Goal: Information Seeking & Learning: Learn about a topic

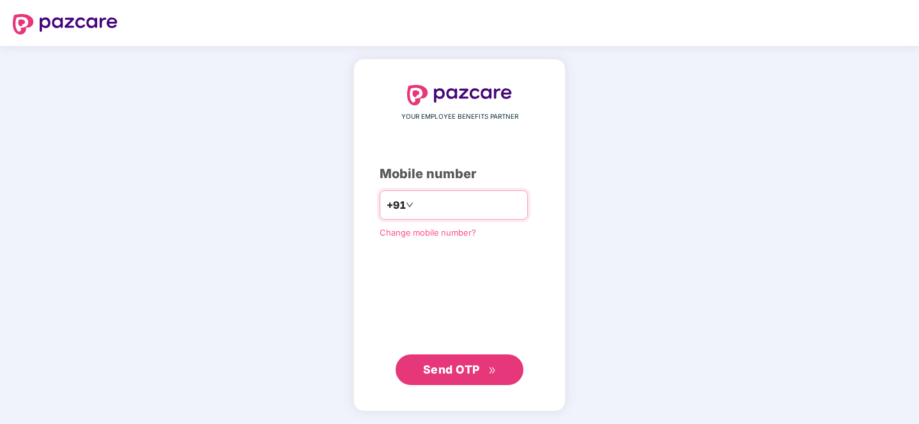
click at [433, 212] on input "number" at bounding box center [468, 205] width 105 height 20
type input "**********"
click at [451, 378] on button "Send OTP" at bounding box center [460, 369] width 128 height 31
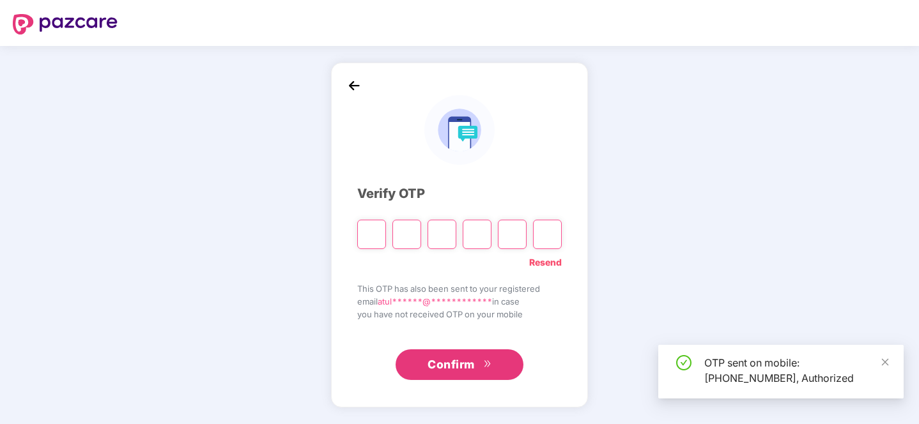
type input "*"
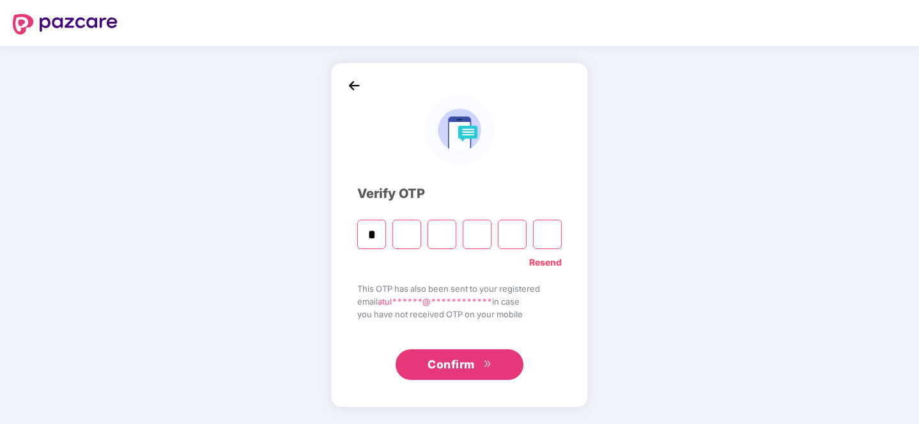
type input "*"
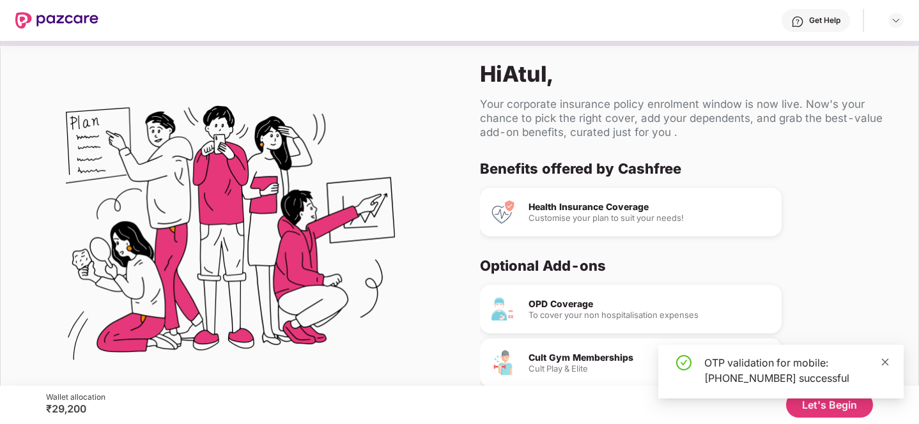
click at [886, 363] on icon "close" at bounding box center [885, 362] width 7 height 7
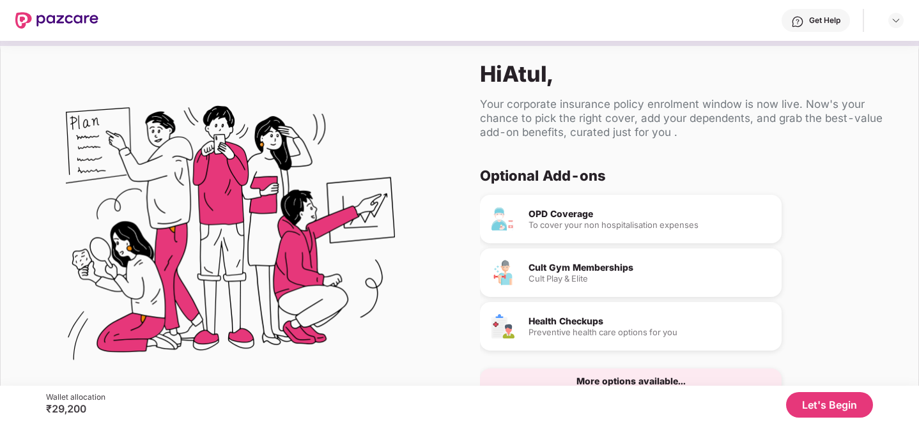
scroll to position [49, 0]
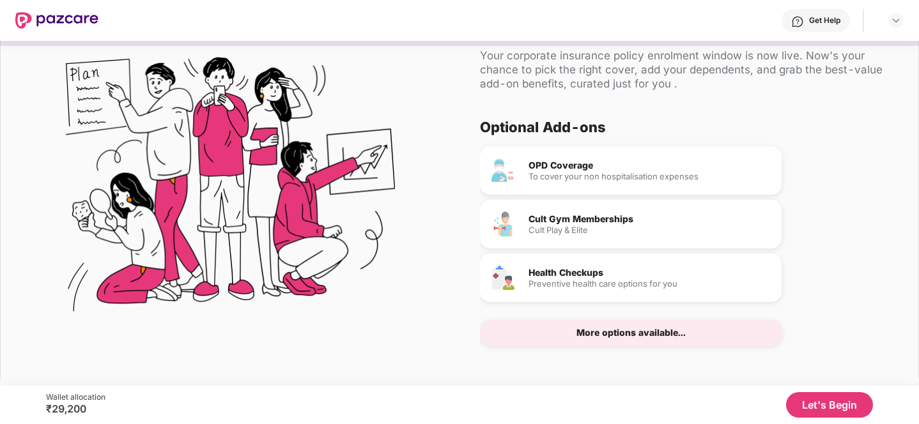
click at [817, 404] on button "Let's Begin" at bounding box center [829, 405] width 87 height 26
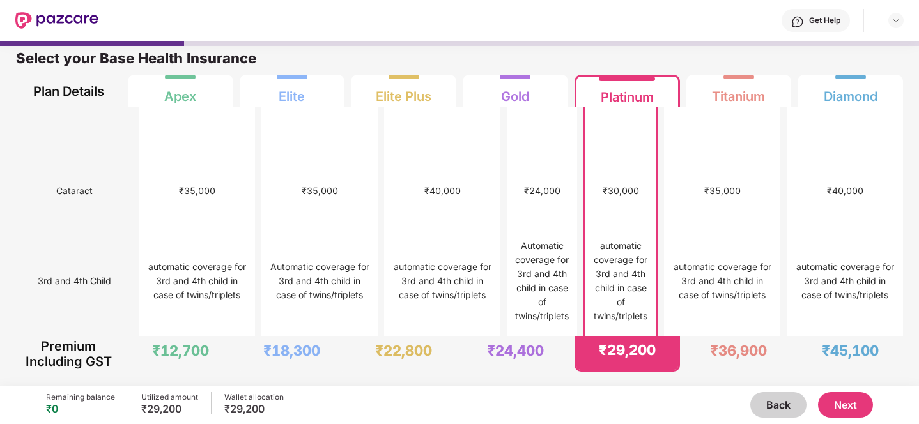
scroll to position [773, 0]
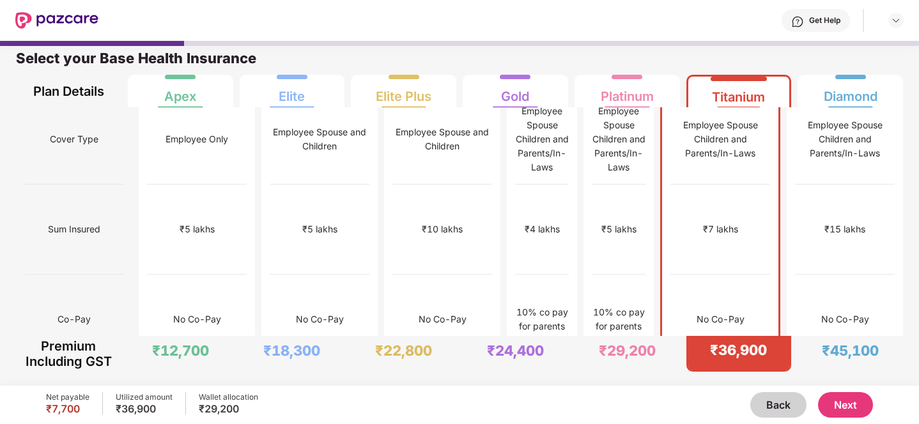
scroll to position [0, 0]
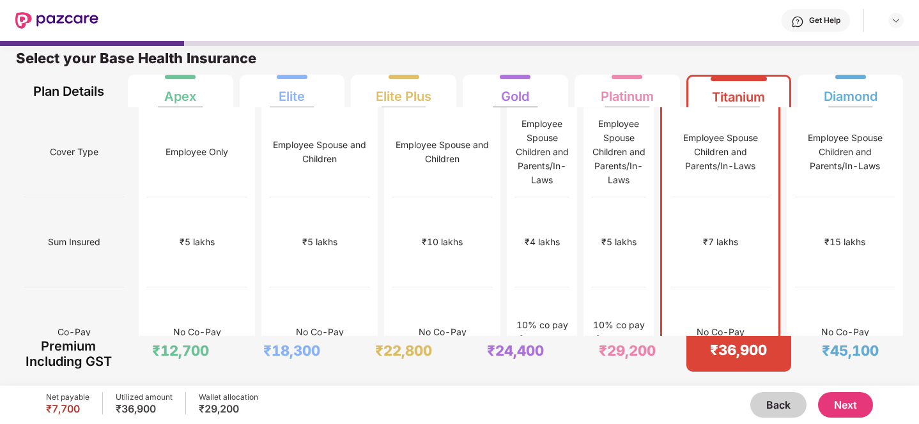
click at [532, 378] on div "₹8,000" at bounding box center [542, 423] width 54 height 90
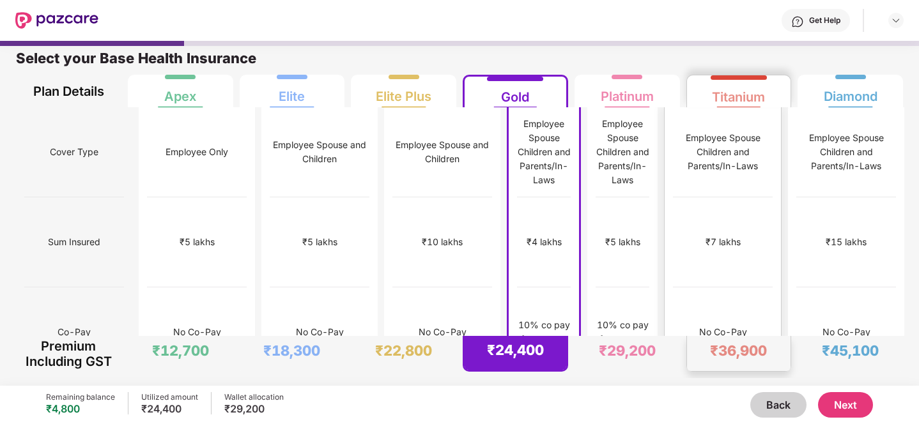
click at [773, 222] on div "₹7 lakhs" at bounding box center [723, 242] width 100 height 90
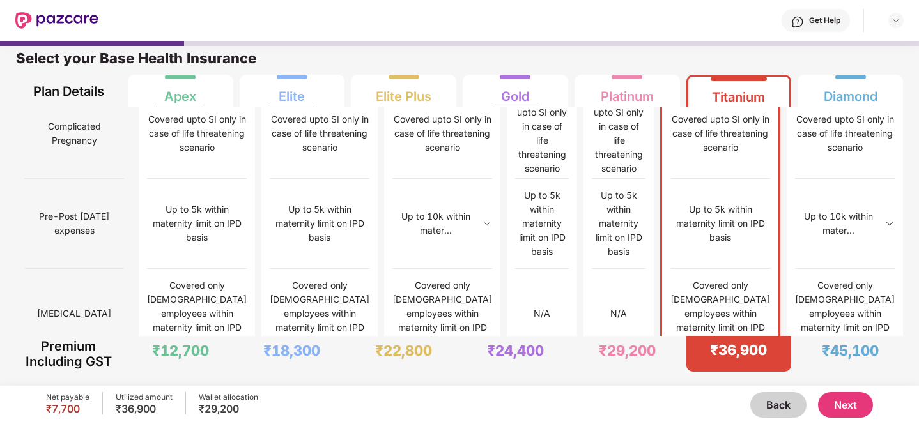
scroll to position [1321, 0]
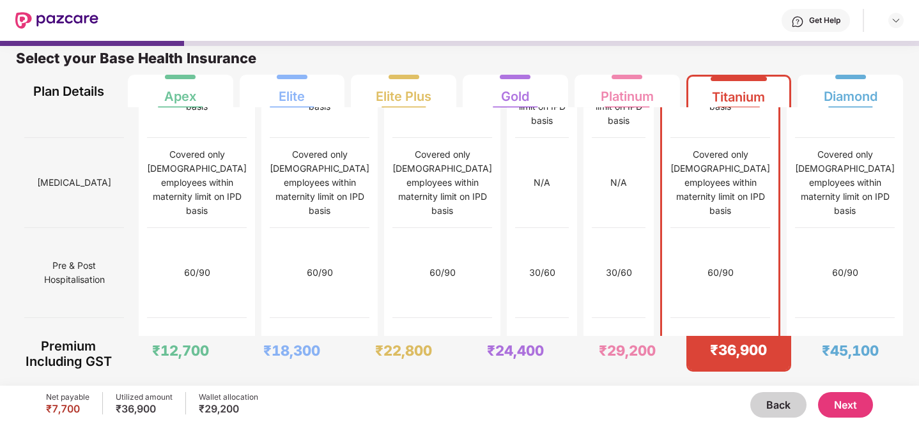
click at [847, 408] on button "Next" at bounding box center [845, 405] width 55 height 26
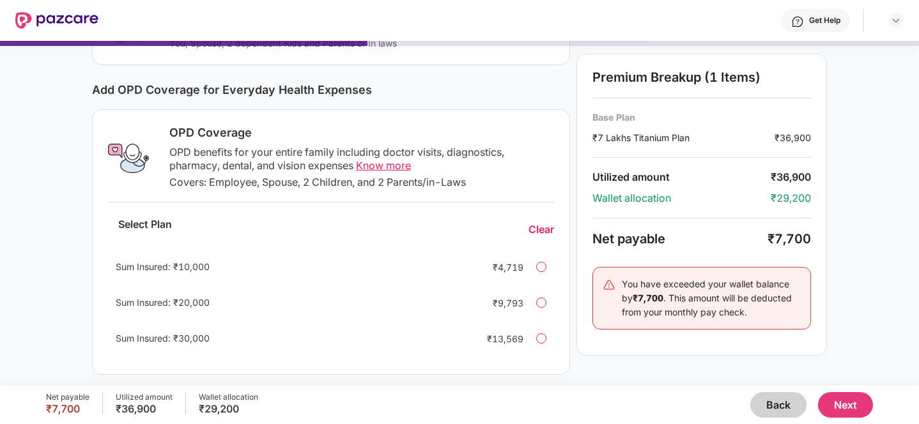
scroll to position [140, 0]
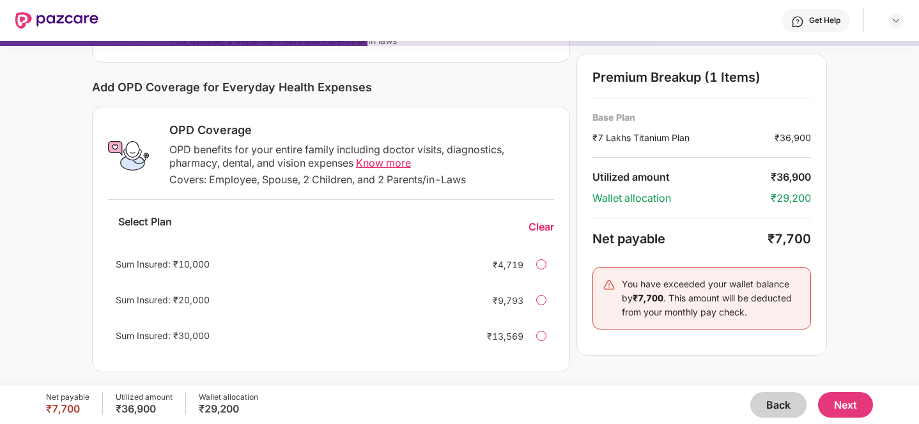
click at [395, 161] on span "Know more" at bounding box center [383, 163] width 55 height 13
drag, startPoint x: 207, startPoint y: 176, endPoint x: 256, endPoint y: 178, distance: 48.6
click at [256, 178] on div "Covers: Employee, Spouse, 2 Children, and 2 Parents/in-Laws" at bounding box center [361, 179] width 385 height 13
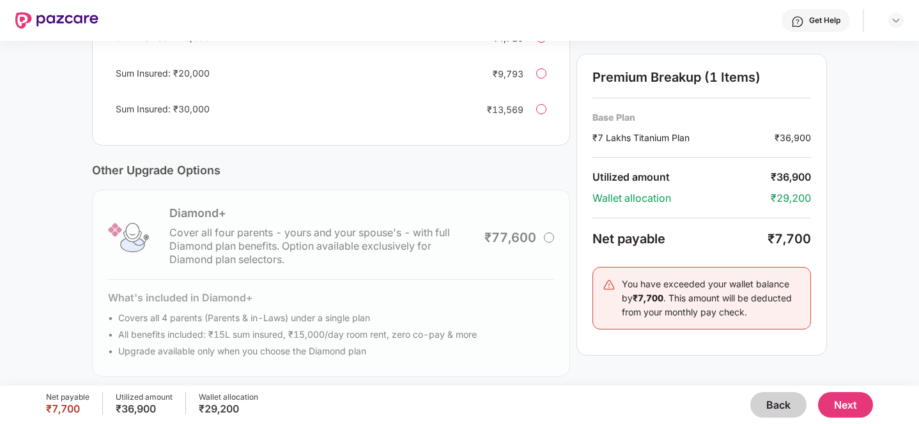
scroll to position [373, 0]
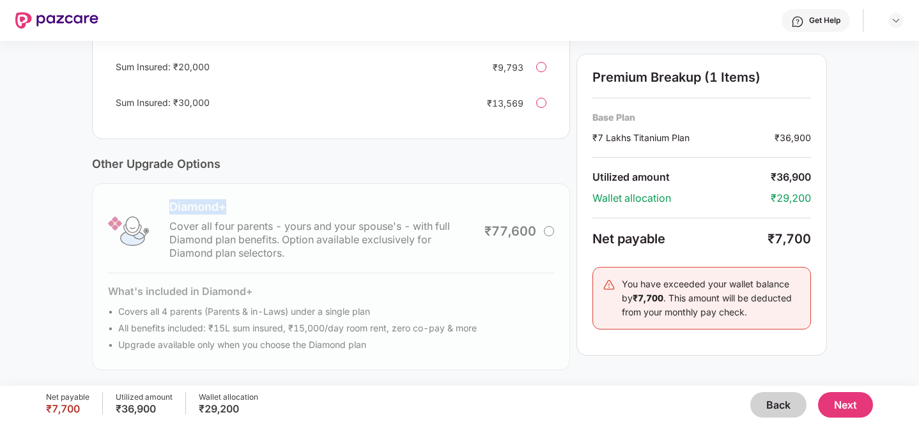
drag, startPoint x: 168, startPoint y: 205, endPoint x: 421, endPoint y: 210, distance: 253.1
click at [421, 210] on div "Diamond+ Cover all four parents - yours and your spouse's - with full Diamond p…" at bounding box center [331, 276] width 478 height 187
click at [545, 235] on div "Diamond+ Cover all four parents - yours and your spouse's - with full Diamond p…" at bounding box center [331, 276] width 478 height 187
click at [545, 233] on div "Diamond+ Cover all four parents - yours and your spouse's - with full Diamond p…" at bounding box center [331, 276] width 478 height 187
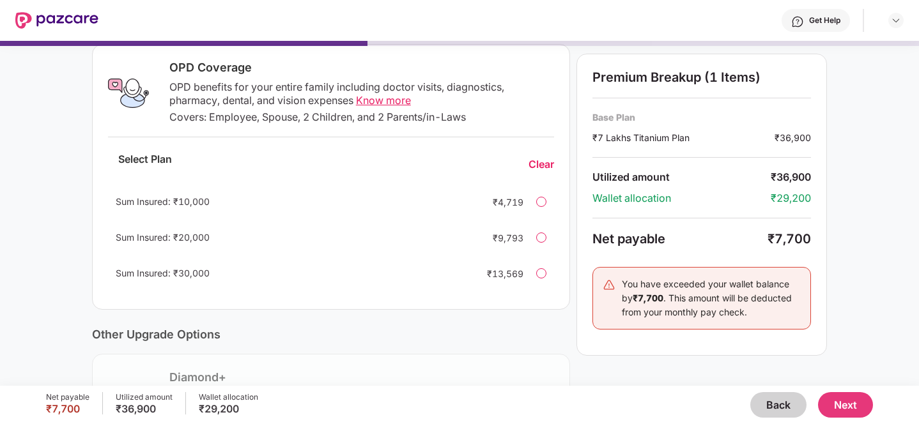
scroll to position [199, 0]
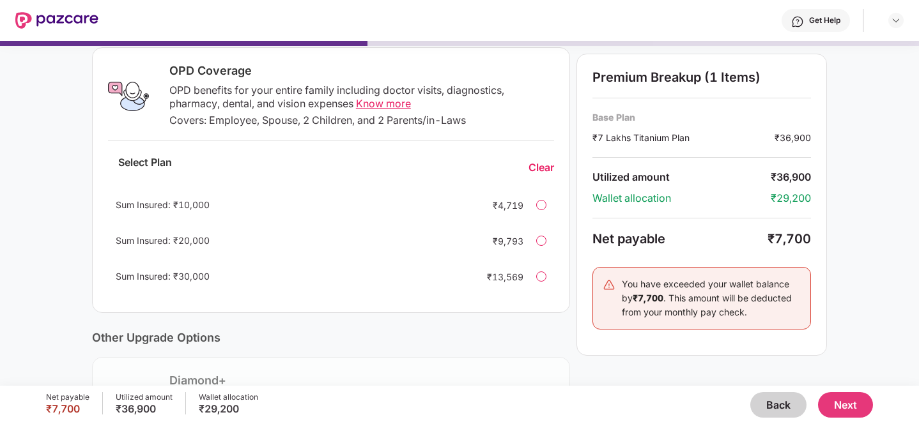
click at [533, 277] on div "Sum Insured: ₹30,000 ₹13,569" at bounding box center [331, 276] width 446 height 31
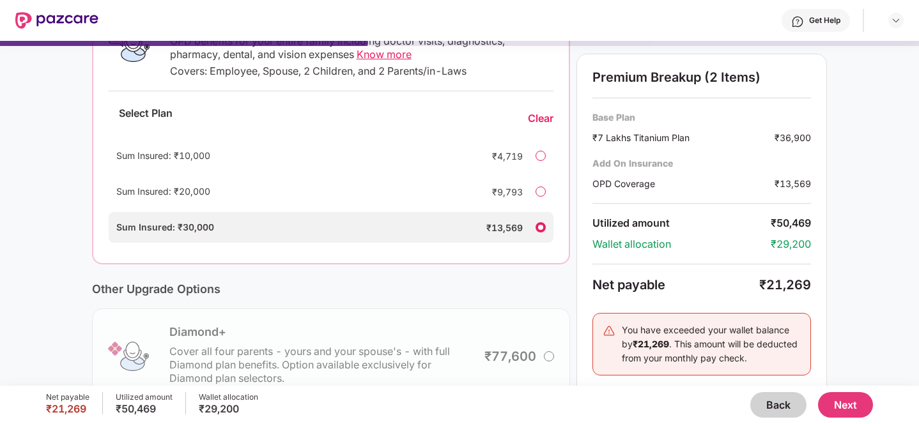
scroll to position [0, 0]
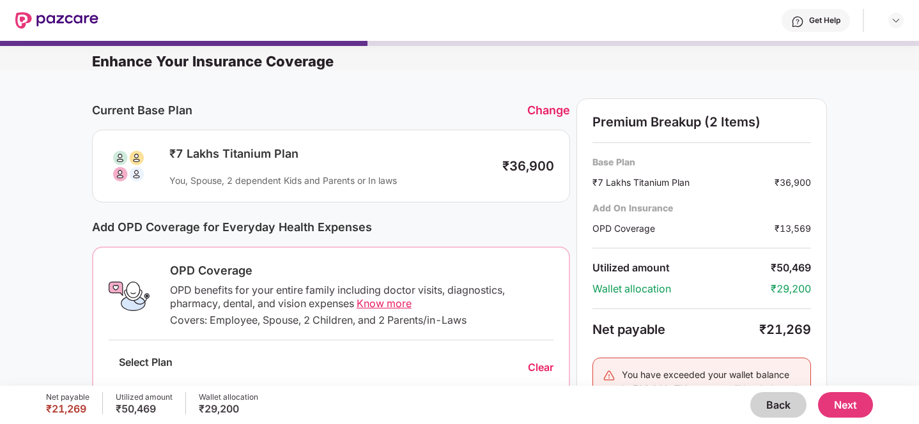
click at [825, 26] on div "Get Help" at bounding box center [816, 20] width 68 height 23
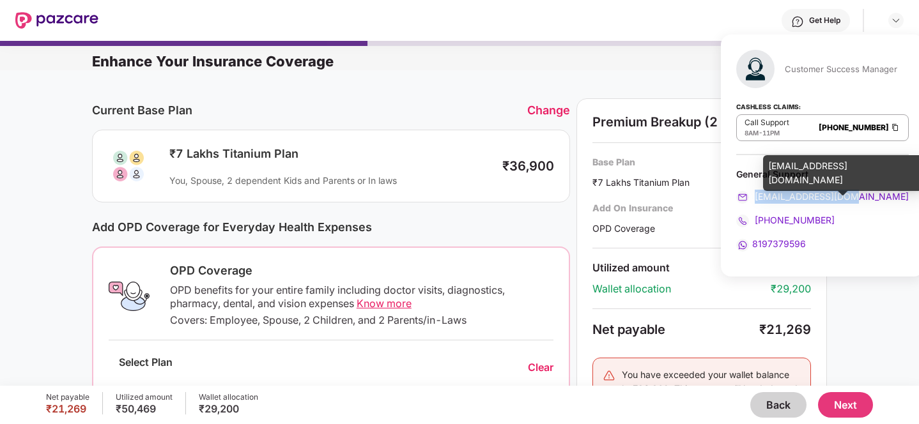
drag, startPoint x: 863, startPoint y: 199, endPoint x: 753, endPoint y: 197, distance: 110.0
click at [753, 197] on div "[EMAIL_ADDRESS][DOMAIN_NAME]" at bounding box center [822, 197] width 173 height 14
copy span "[EMAIL_ADDRESS][DOMAIN_NAME]"
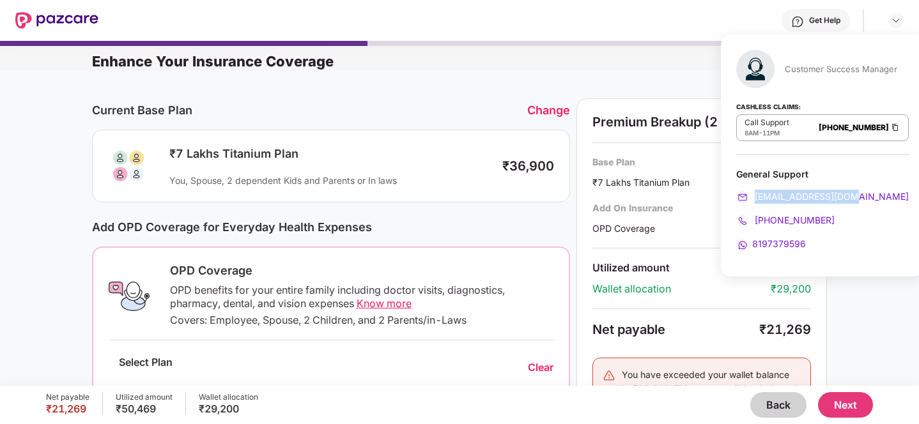
click at [782, 404] on button "Back" at bounding box center [778, 405] width 56 height 26
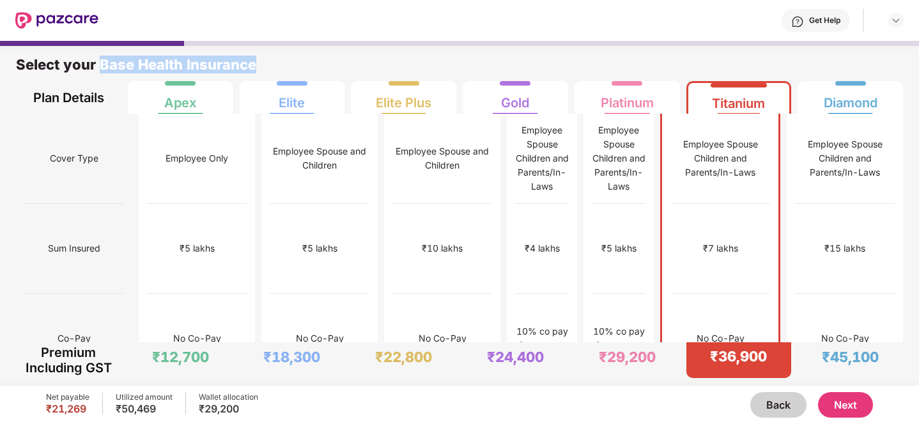
drag, startPoint x: 270, startPoint y: 67, endPoint x: 104, endPoint y: 65, distance: 166.2
click at [104, 65] on div "Select your Base Health Insurance" at bounding box center [459, 69] width 887 height 26
copy div "Base Health Insurance"
